Goal: Information Seeking & Learning: Find contact information

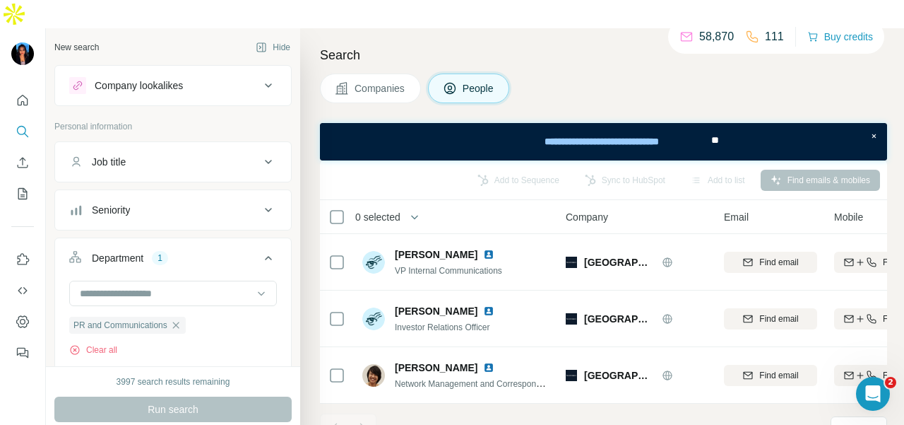
scroll to position [2, 0]
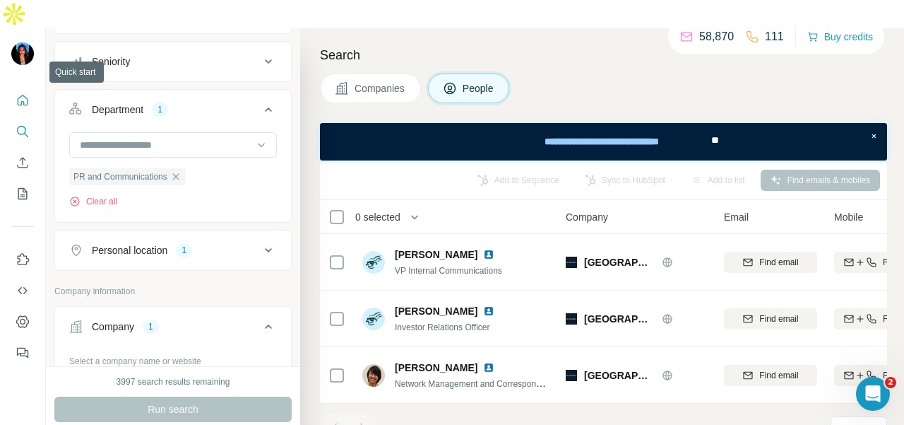
click at [18, 88] on button "Quick start" at bounding box center [22, 100] width 23 height 25
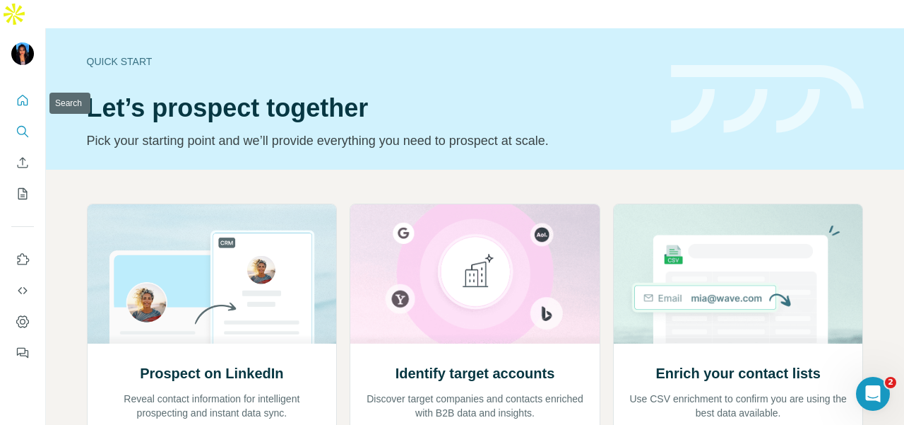
click at [25, 124] on icon "Search" at bounding box center [23, 131] width 14 height 14
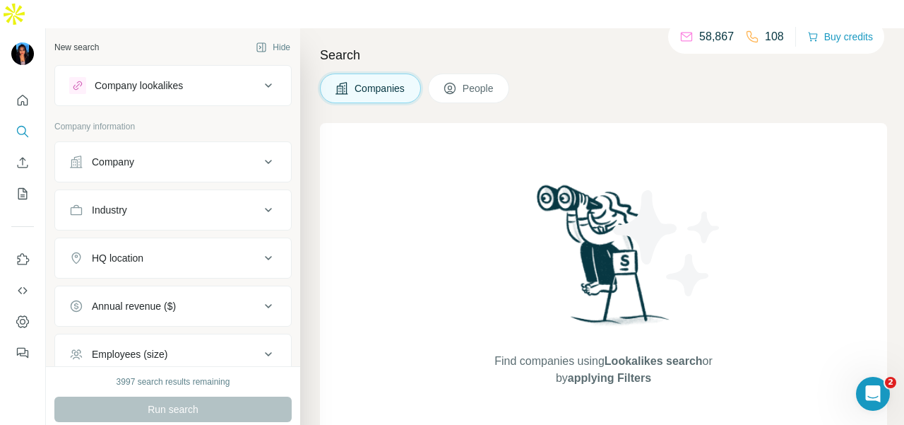
click at [93, 145] on button "Company" at bounding box center [173, 162] width 236 height 34
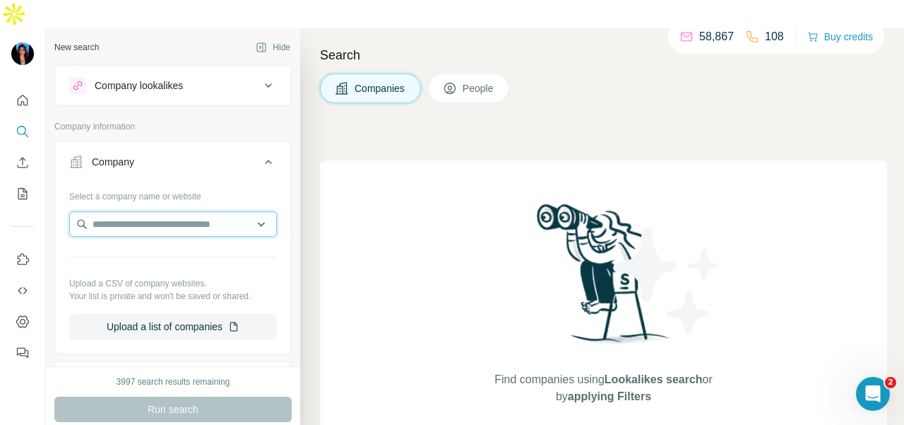
click at [108, 211] on input "text" at bounding box center [173, 223] width 208 height 25
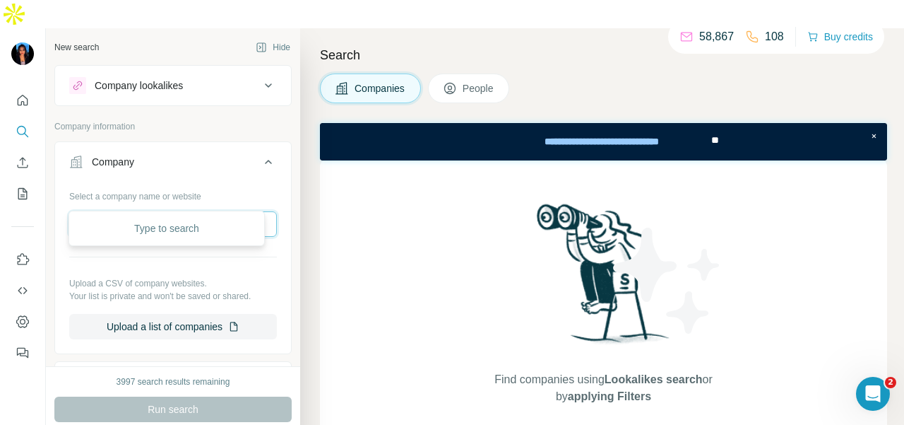
paste input "**********"
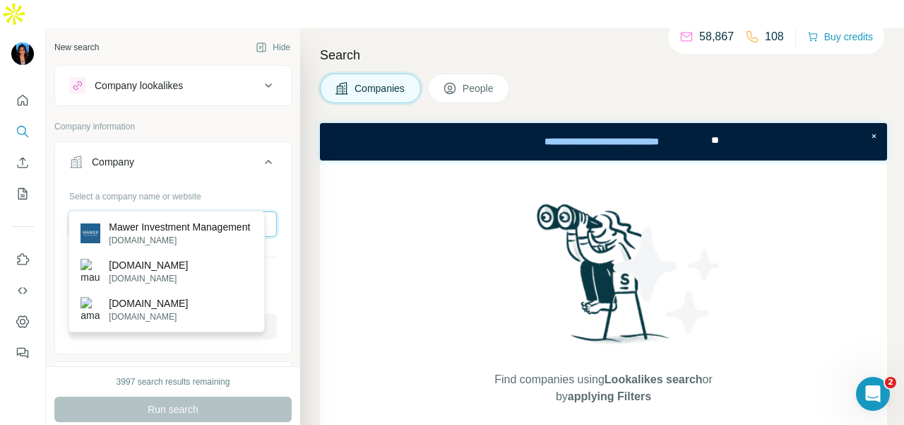
type input "**********"
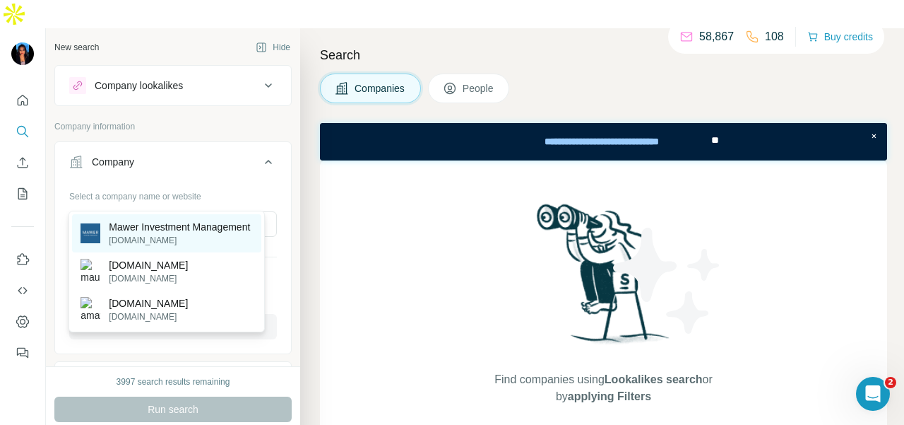
click at [151, 225] on p "Mawer Investment Management" at bounding box center [179, 227] width 141 height 14
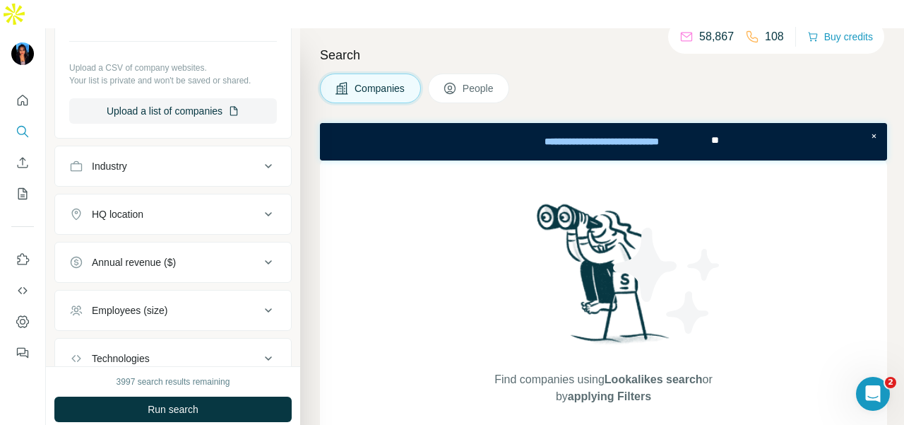
scroll to position [360, 0]
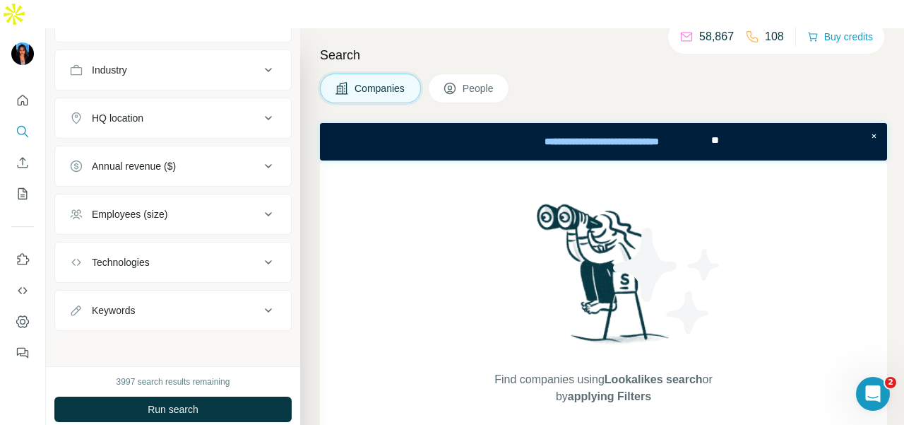
click at [468, 81] on span "People" at bounding box center [479, 88] width 32 height 14
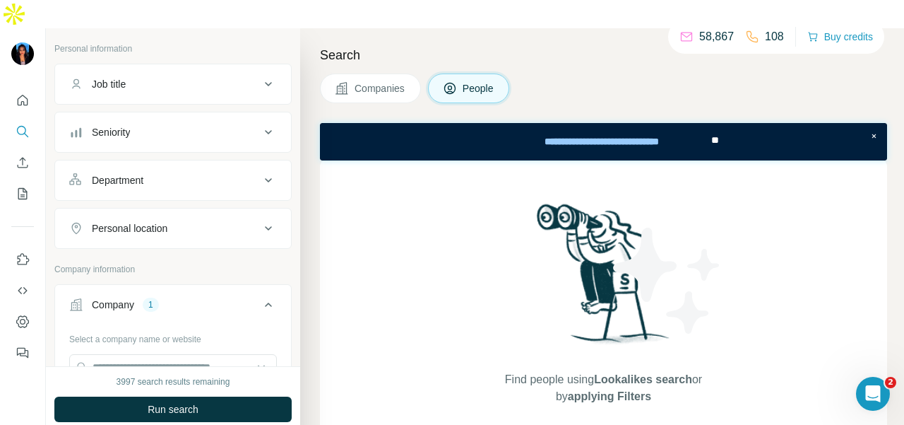
scroll to position [17, 0]
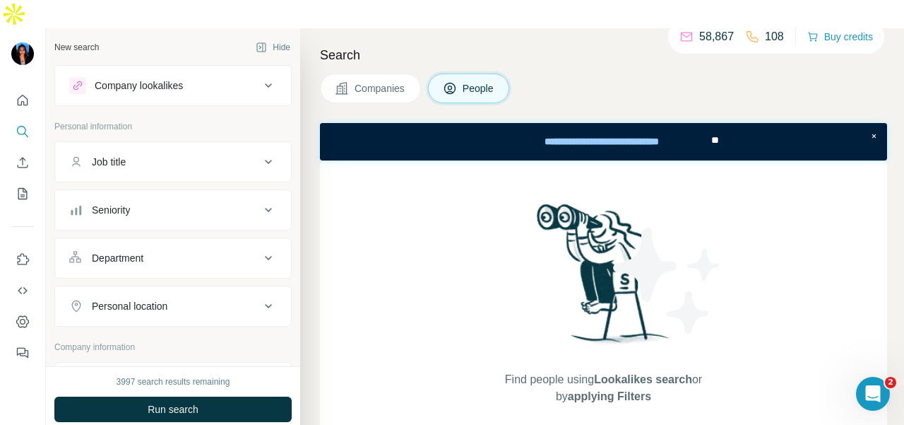
drag, startPoint x: 198, startPoint y: 222, endPoint x: 196, endPoint y: 243, distance: 21.2
click at [198, 251] on div "Department" at bounding box center [164, 258] width 191 height 14
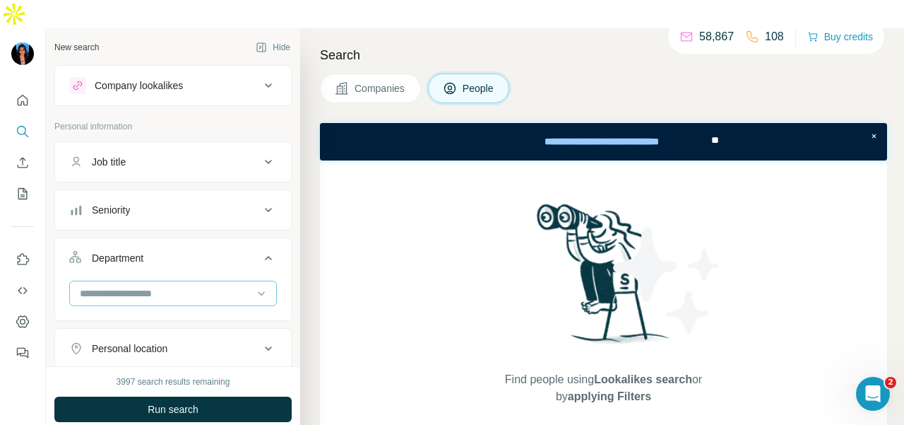
click at [199, 285] on input at bounding box center [165, 293] width 174 height 16
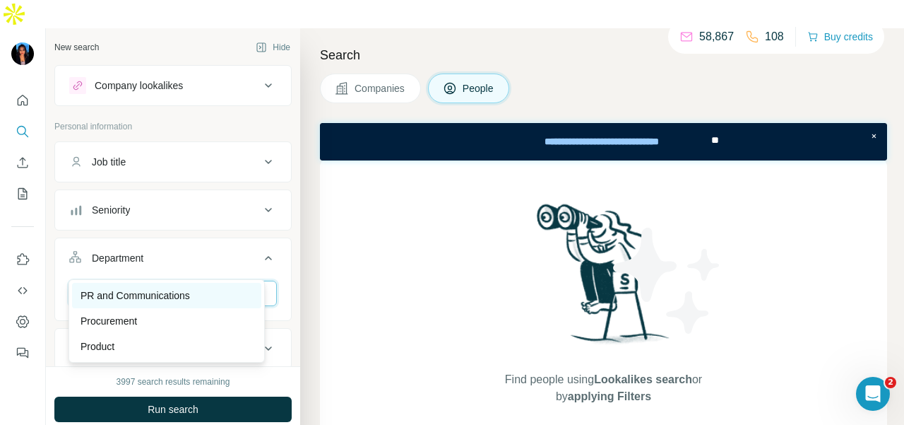
type input "**"
click at [188, 286] on div "PR and Communications" at bounding box center [166, 295] width 189 height 25
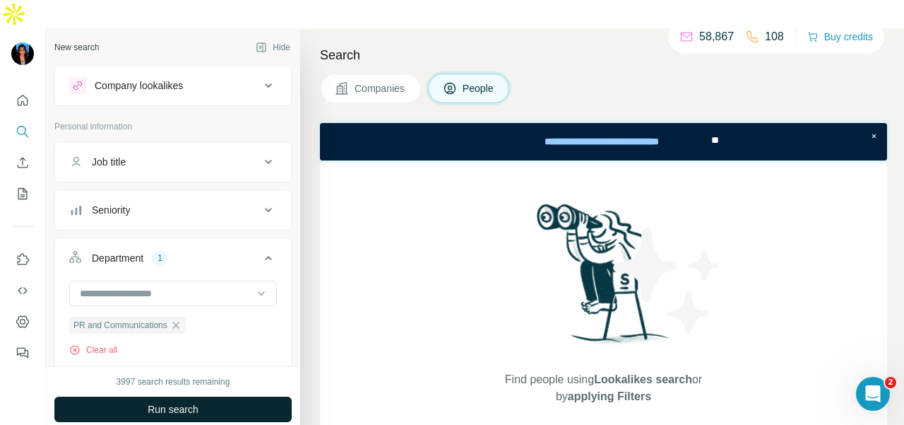
click at [201, 396] on button "Run search" at bounding box center [172, 408] width 237 height 25
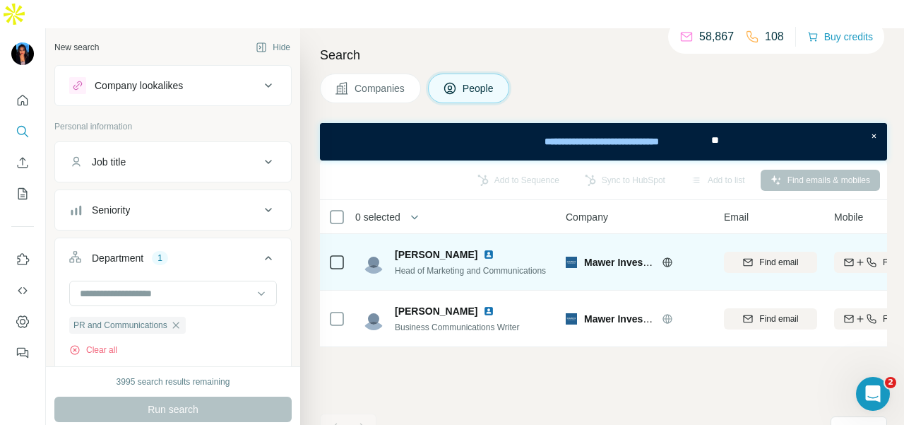
click at [483, 249] on img at bounding box center [488, 254] width 11 height 11
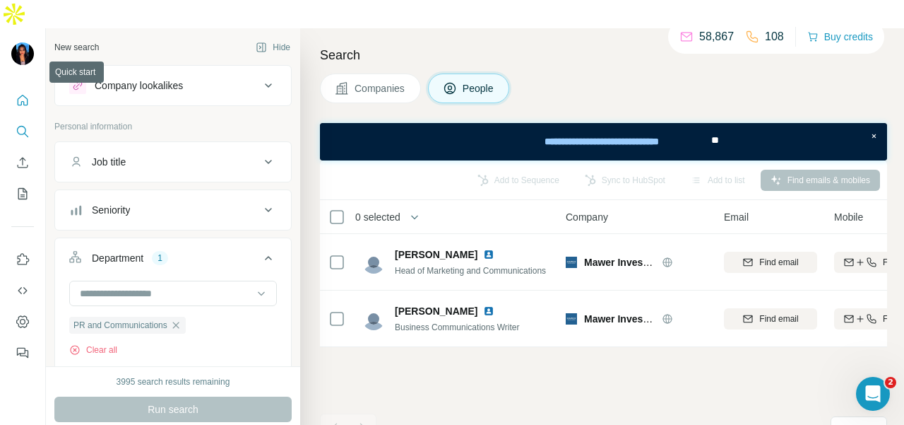
click at [17, 93] on icon "Quick start" at bounding box center [23, 100] width 14 height 14
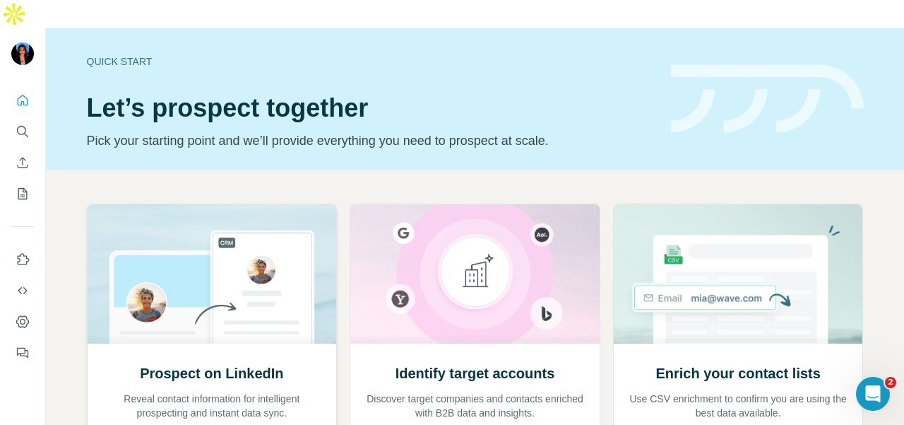
scroll to position [170, 0]
